Goal: Information Seeking & Learning: Learn about a topic

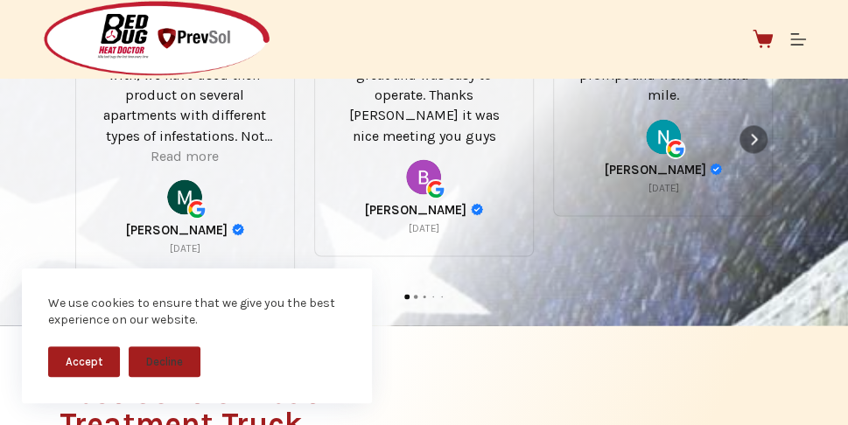
scroll to position [1149, 0]
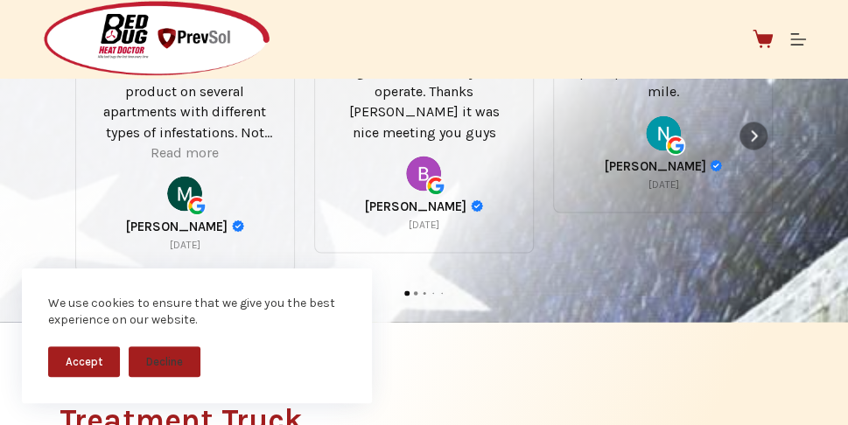
click at [84, 358] on button "Accept" at bounding box center [84, 361] width 72 height 31
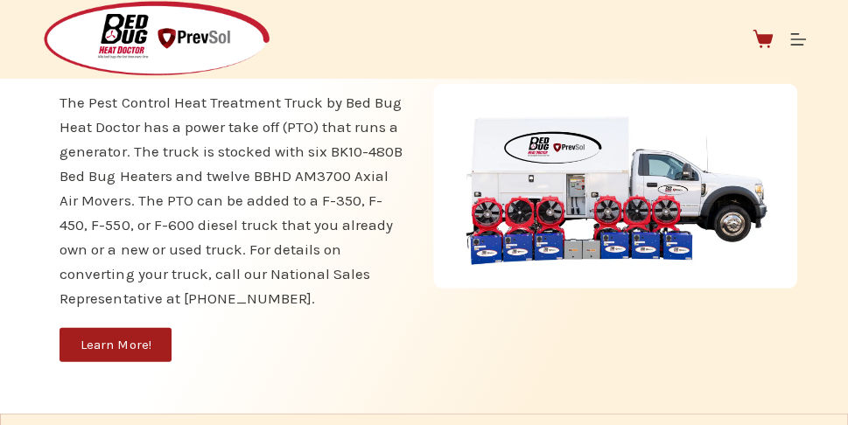
scroll to position [1514, 0]
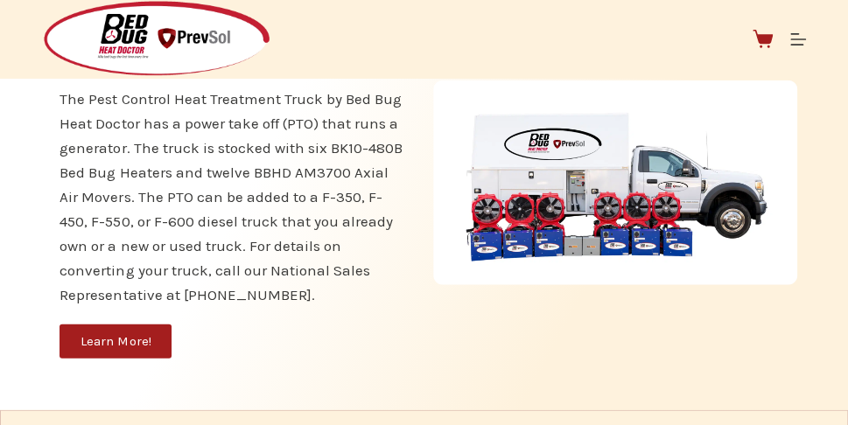
click at [87, 342] on span "Learn More!" at bounding box center [115, 341] width 70 height 13
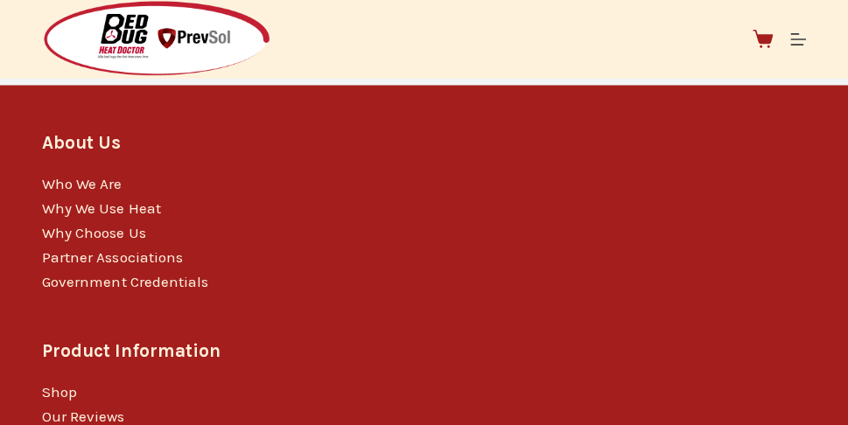
scroll to position [3681, 0]
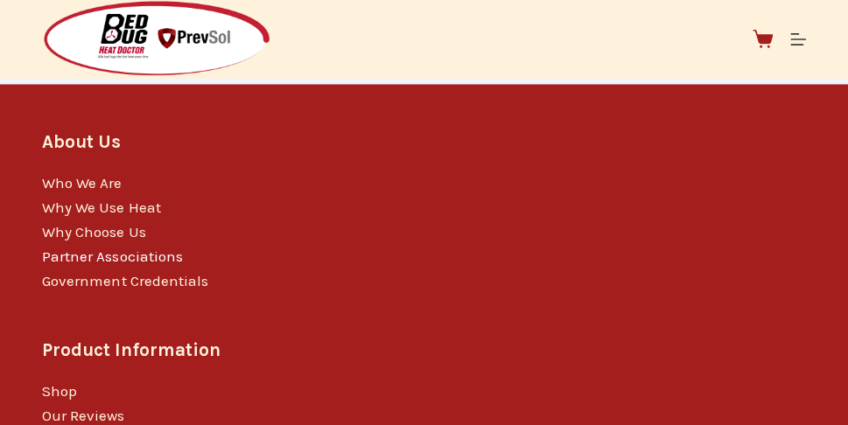
click at [130, 247] on link "Partner Associations" at bounding box center [112, 255] width 140 height 17
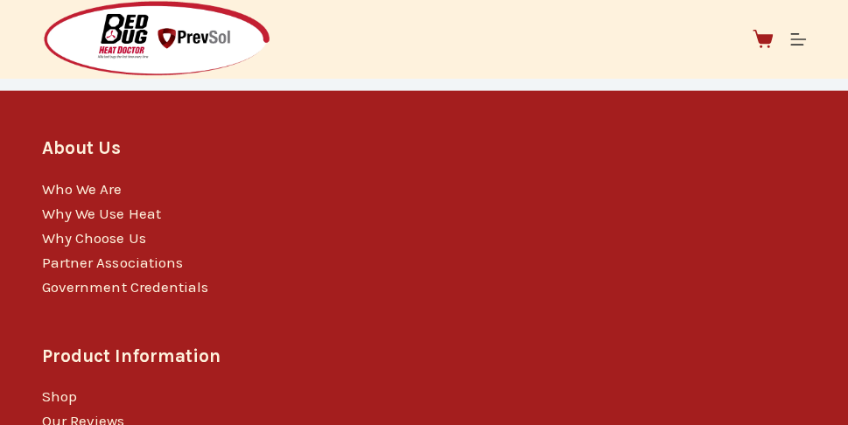
scroll to position [1587, 0]
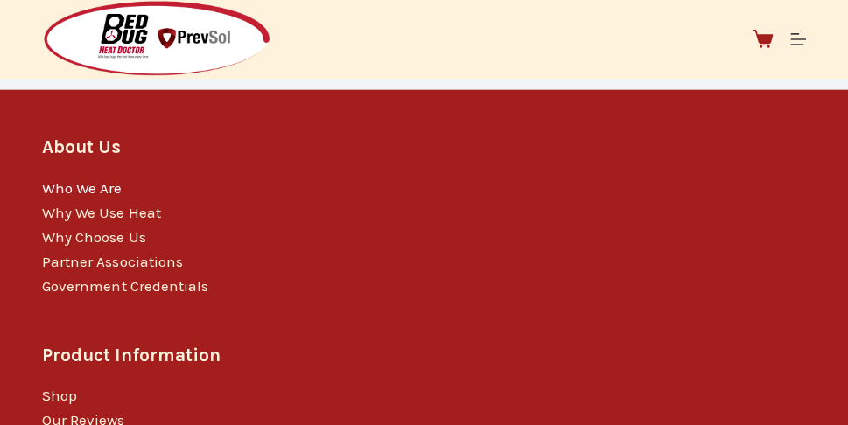
click at [100, 197] on link "Who We Are" at bounding box center [82, 187] width 80 height 17
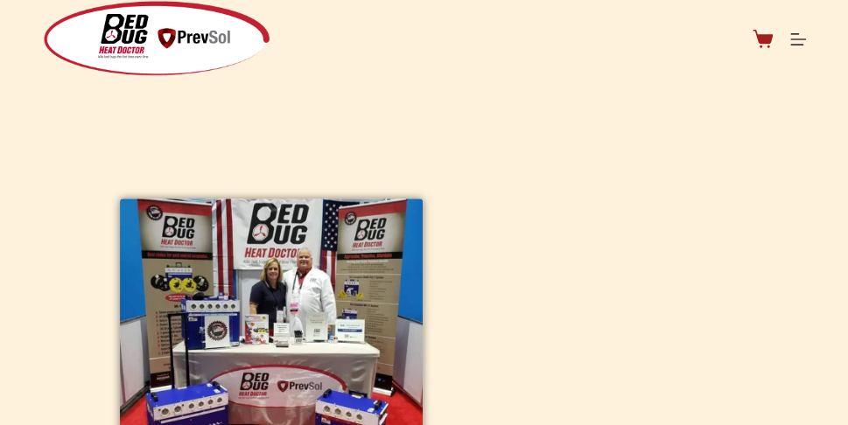
scroll to position [360, 0]
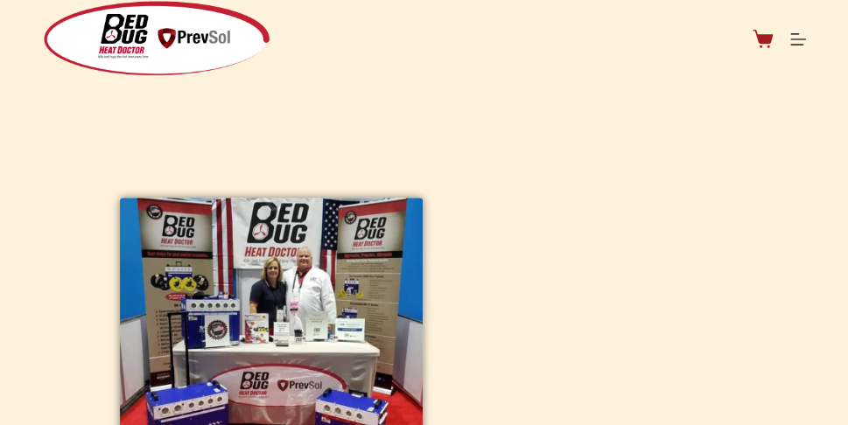
click at [333, 294] on img at bounding box center [271, 341] width 303 height 286
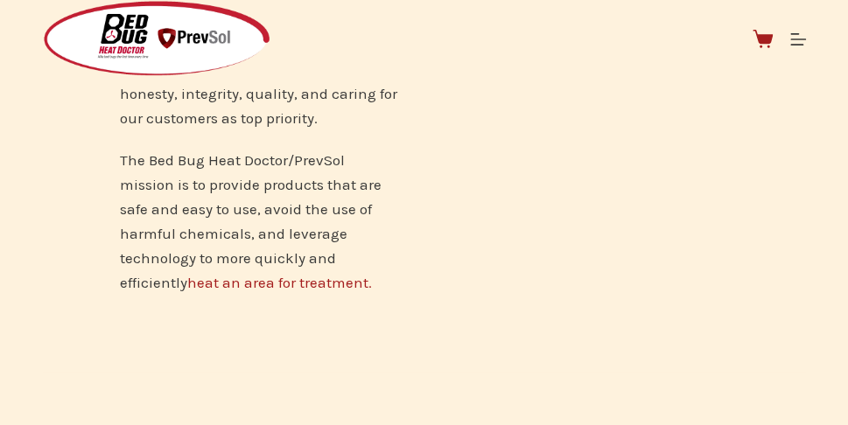
scroll to position [2037, 0]
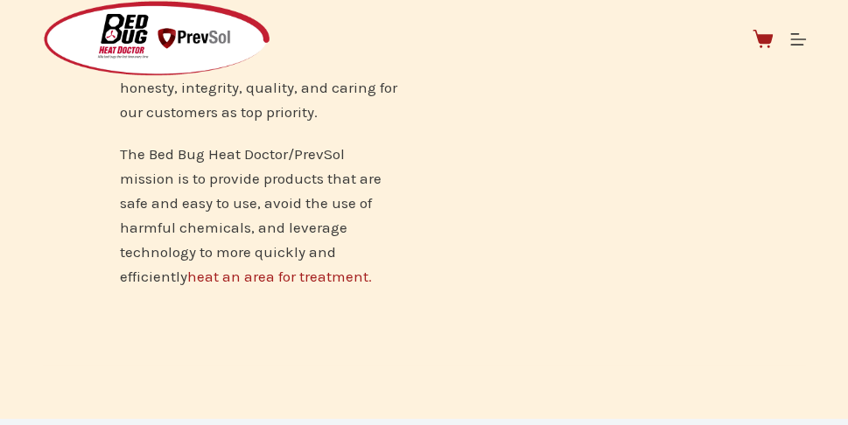
click at [350, 268] on link "heat an area for treatment." at bounding box center [279, 276] width 185 height 17
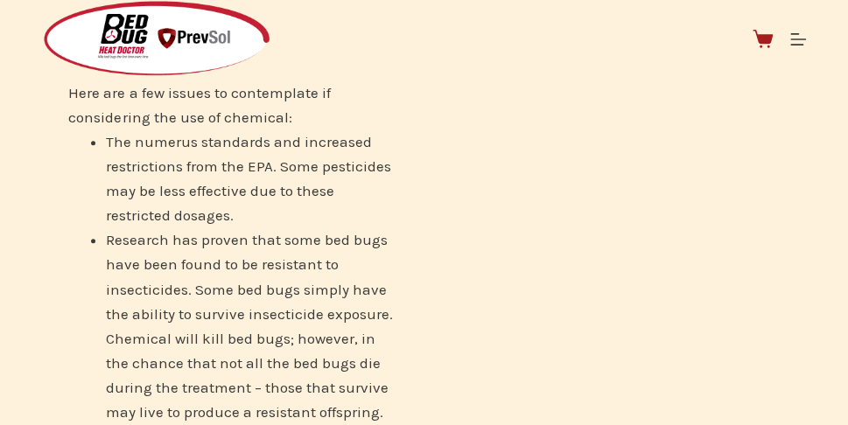
scroll to position [518, 0]
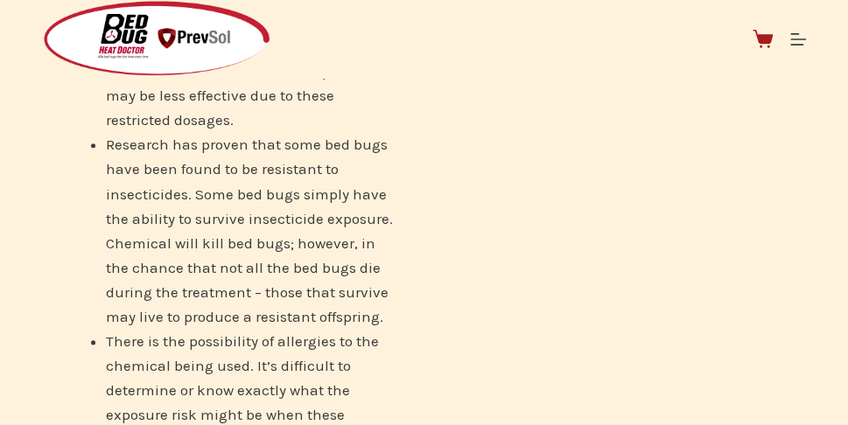
click at [527, 222] on div "In the industry there are two basic ways to kill bed bugs, by using chemical (i…" at bounding box center [423, 354] width 763 height 972
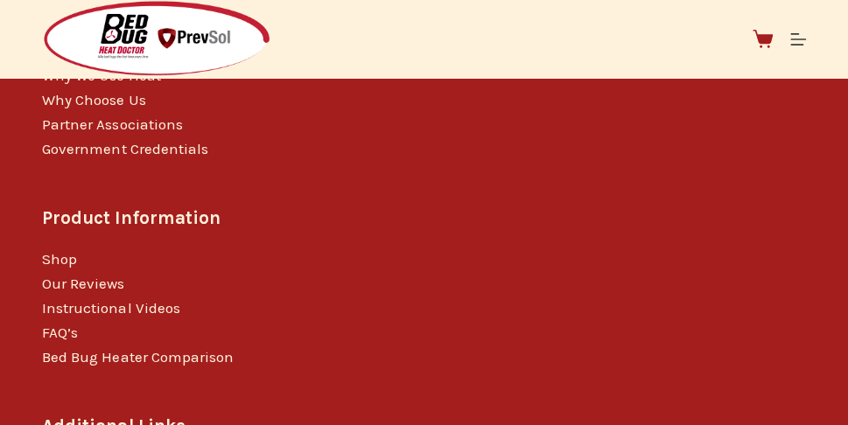
scroll to position [1623, 0]
click at [161, 148] on link "Government Credentials" at bounding box center [124, 147] width 165 height 17
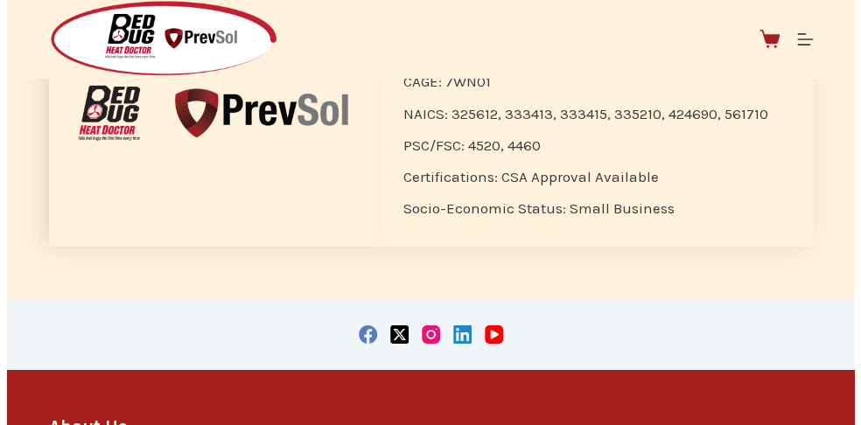
scroll to position [2163, 0]
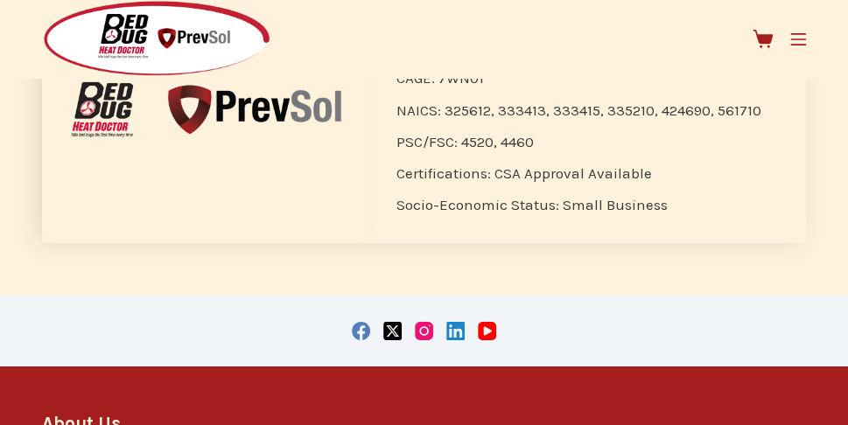
click at [800, 38] on icon "Menu" at bounding box center [798, 39] width 16 height 16
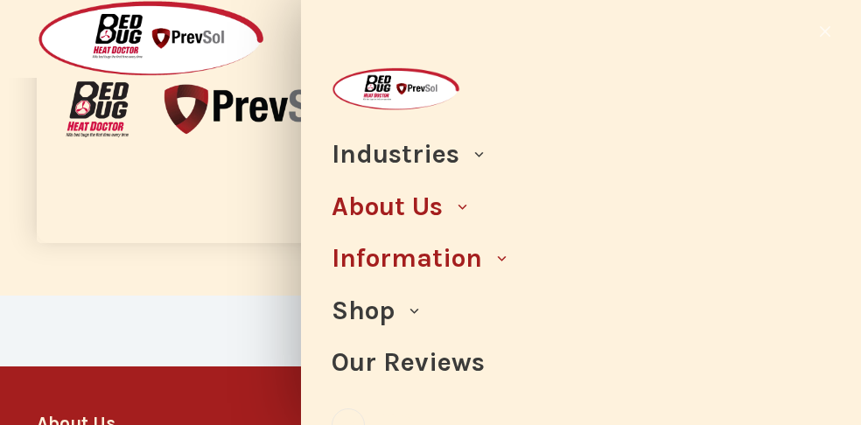
scroll to position [49, 0]
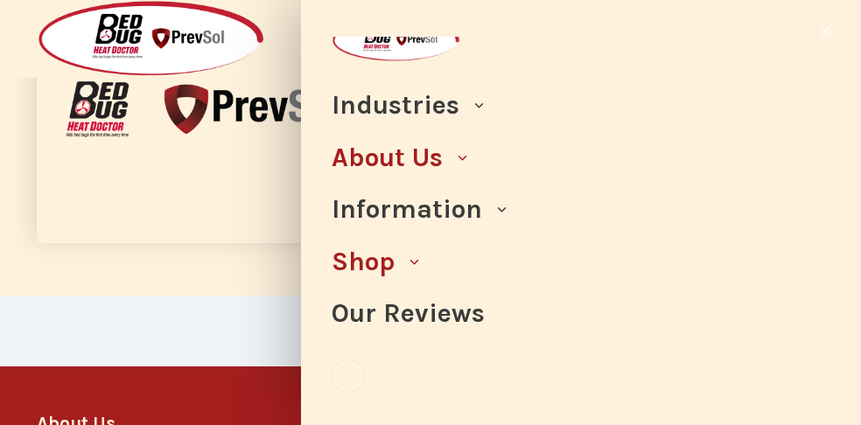
click at [374, 262] on link "Shop" at bounding box center [363, 262] width 63 height 52
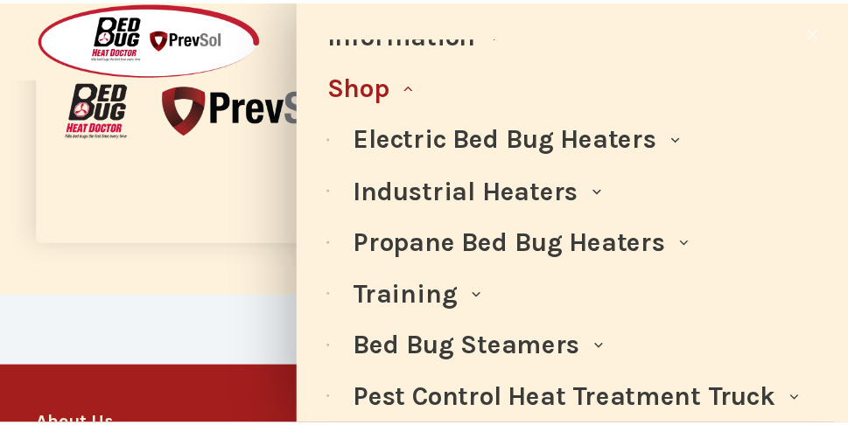
scroll to position [226, 0]
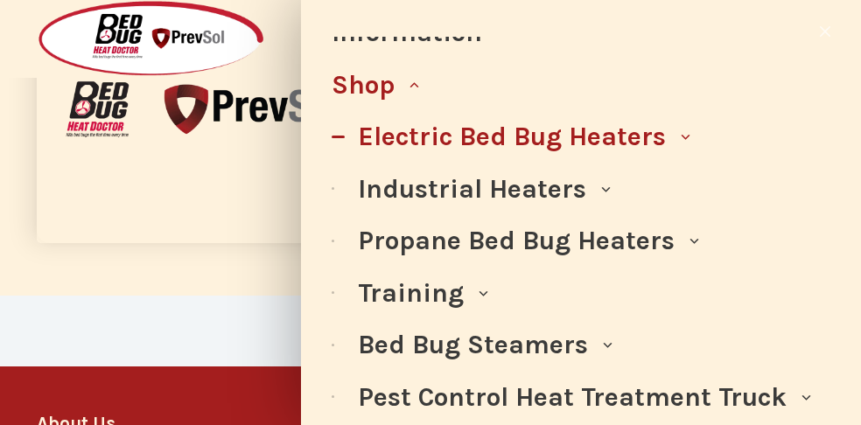
click at [413, 134] on link "Electric Bed Bug Heaters" at bounding box center [512, 137] width 308 height 52
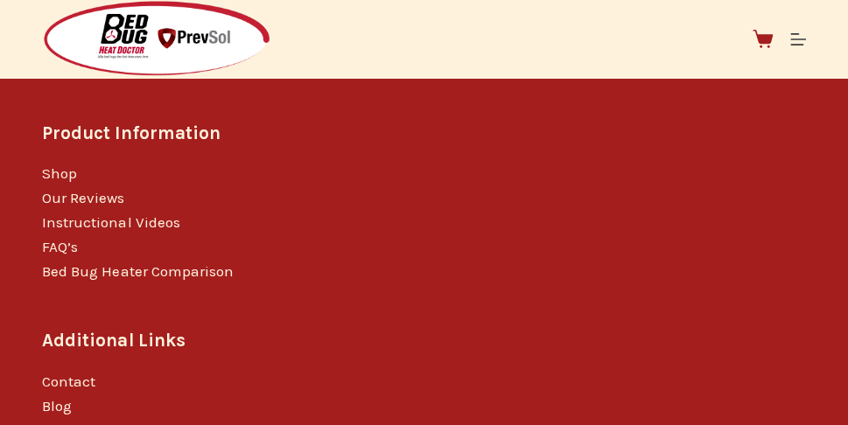
scroll to position [2575, 0]
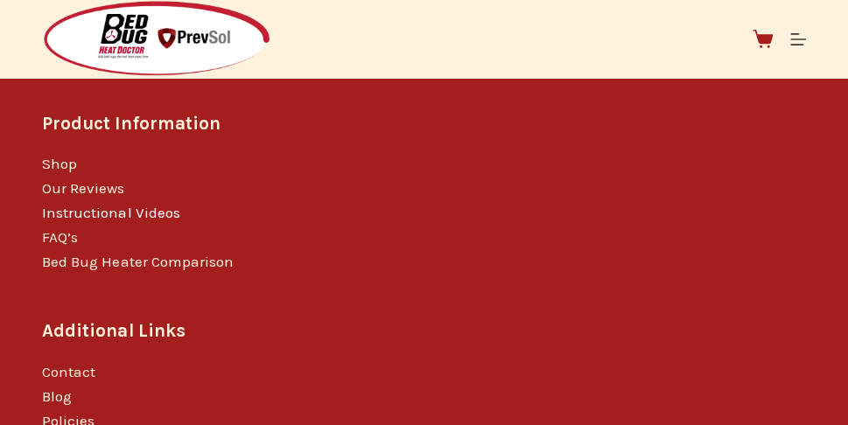
click at [144, 221] on link "Instructional Videos" at bounding box center [110, 212] width 137 height 17
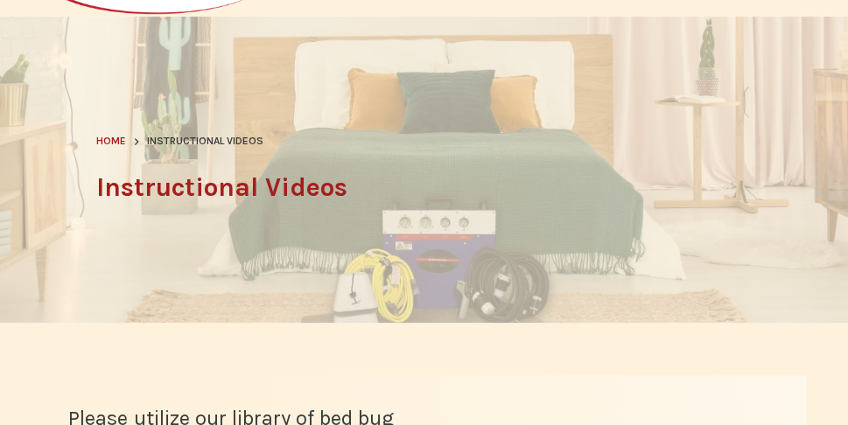
scroll to position [103, 0]
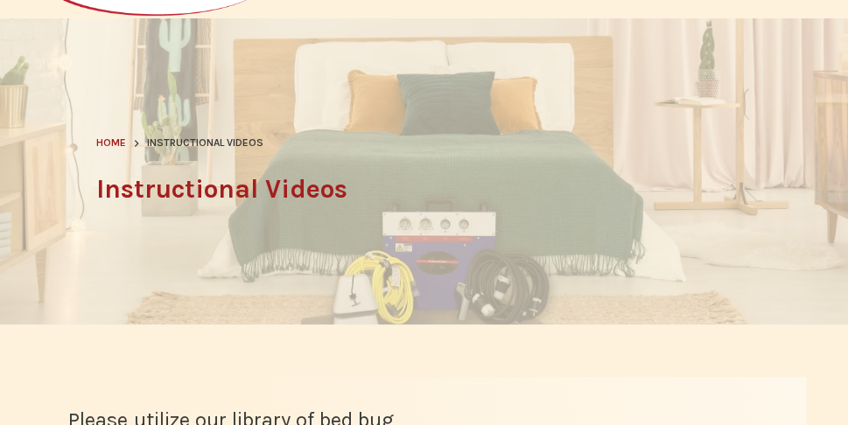
click at [313, 190] on h1 "Instructional Videos" at bounding box center [424, 189] width 656 height 39
click at [371, 199] on h1 "Instructional Videos" at bounding box center [424, 189] width 656 height 39
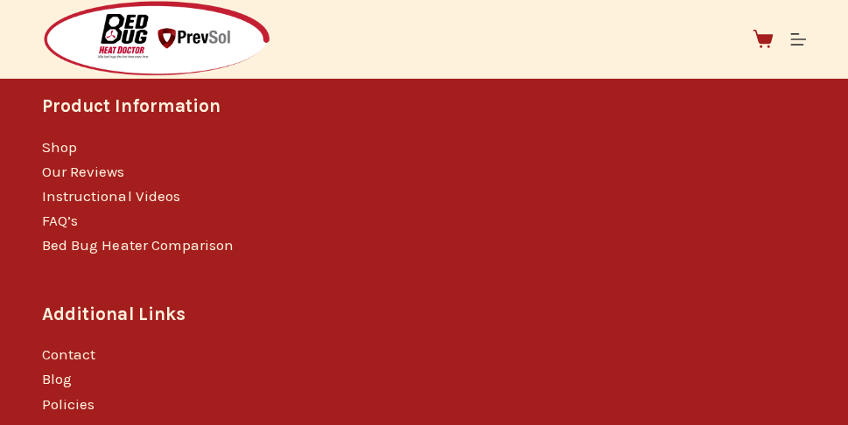
scroll to position [2046, 0]
